Goal: Task Accomplishment & Management: Manage account settings

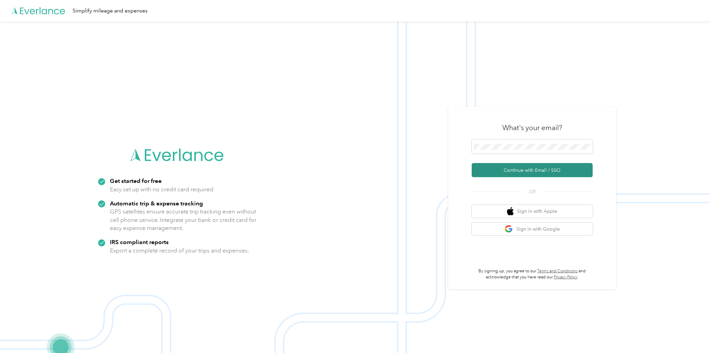
click at [542, 167] on button "Continue with Email / SSO" at bounding box center [532, 170] width 121 height 14
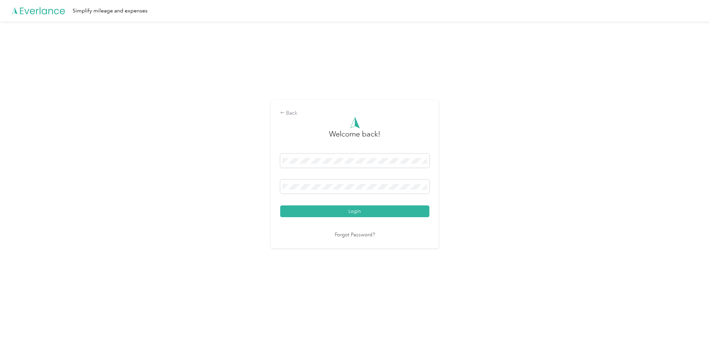
click at [364, 212] on button "Login" at bounding box center [354, 211] width 149 height 12
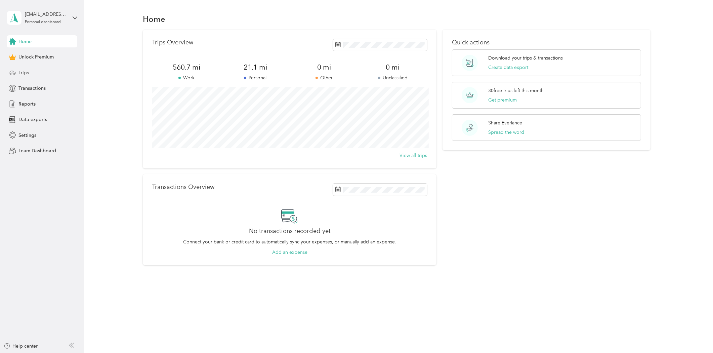
click at [38, 69] on div "Trips" at bounding box center [42, 73] width 71 height 12
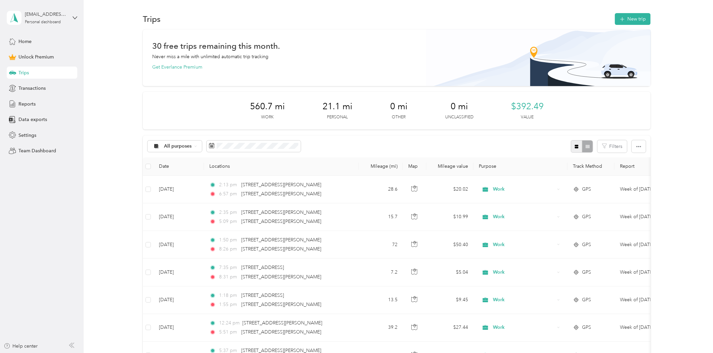
click at [575, 146] on icon "button" at bounding box center [577, 147] width 4 height 4
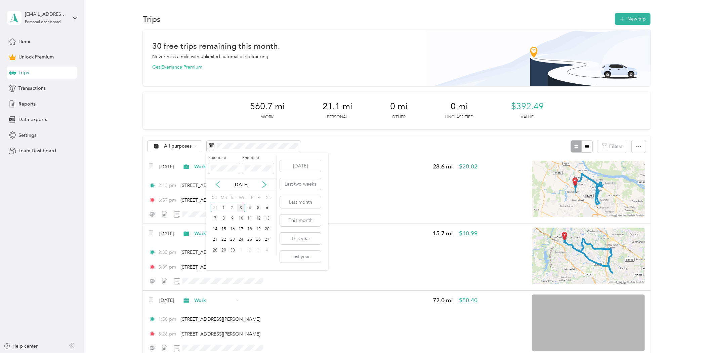
click at [220, 184] on icon at bounding box center [217, 184] width 7 height 7
click at [227, 238] on div "18" at bounding box center [223, 240] width 9 height 8
click at [216, 258] on div "31" at bounding box center [215, 261] width 9 height 8
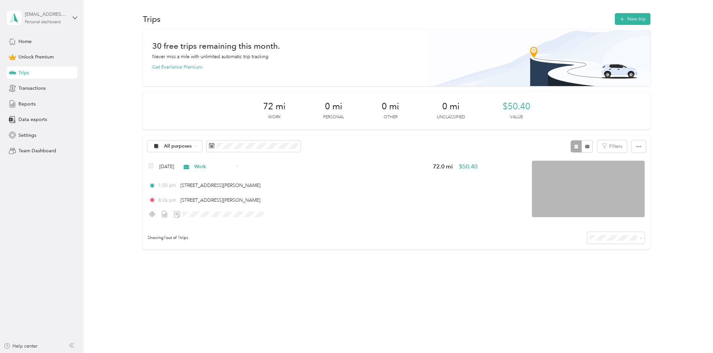
click at [56, 19] on div "[EMAIL_ADDRESS][DOMAIN_NAME] Personal dashboard" at bounding box center [46, 17] width 42 height 13
click at [46, 53] on div "Log out" at bounding box center [77, 55] width 132 height 12
